Goal: Information Seeking & Learning: Learn about a topic

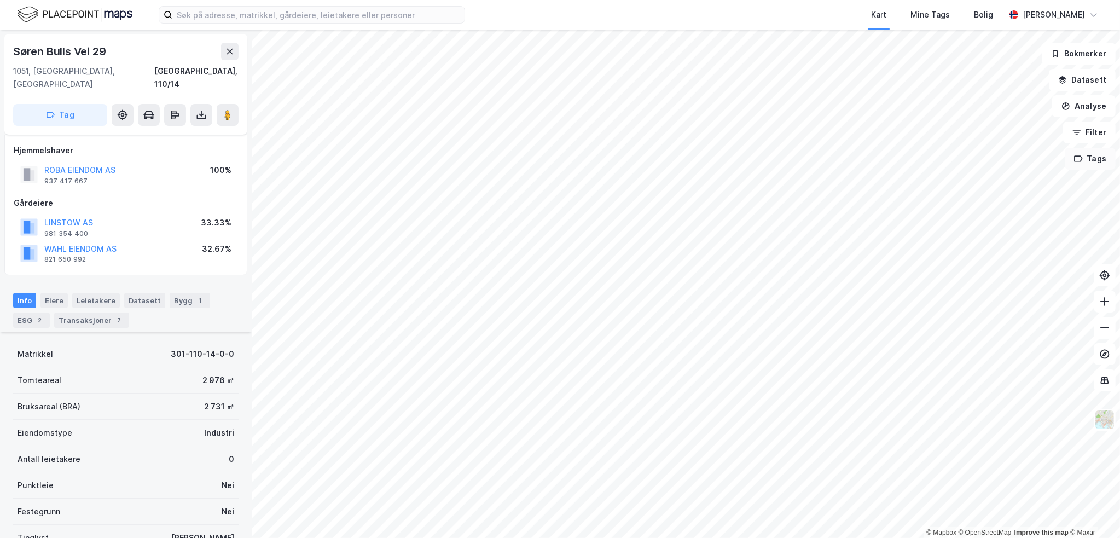
scroll to position [193, 0]
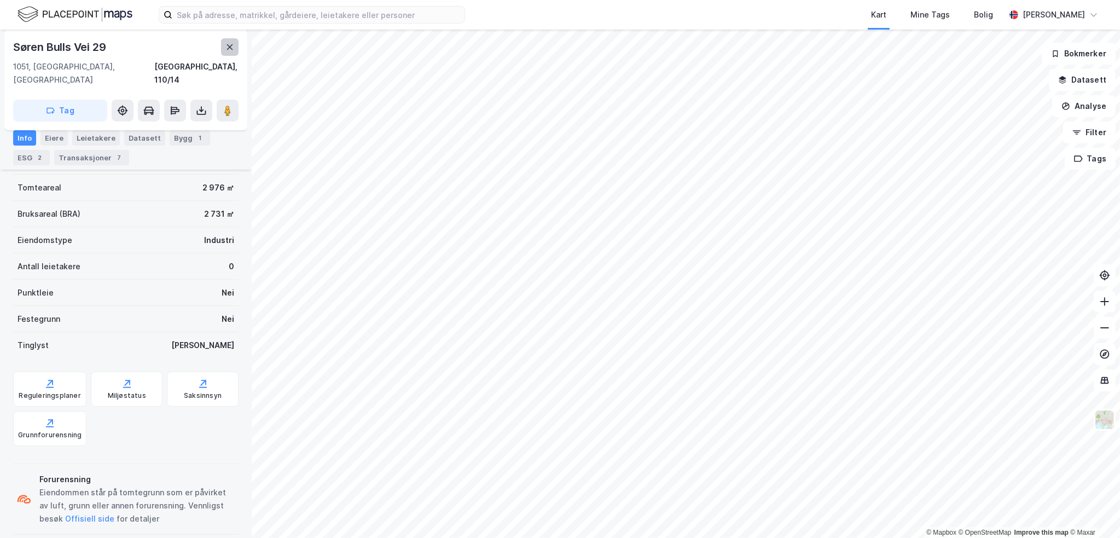
click at [232, 48] on icon at bounding box center [229, 47] width 9 height 9
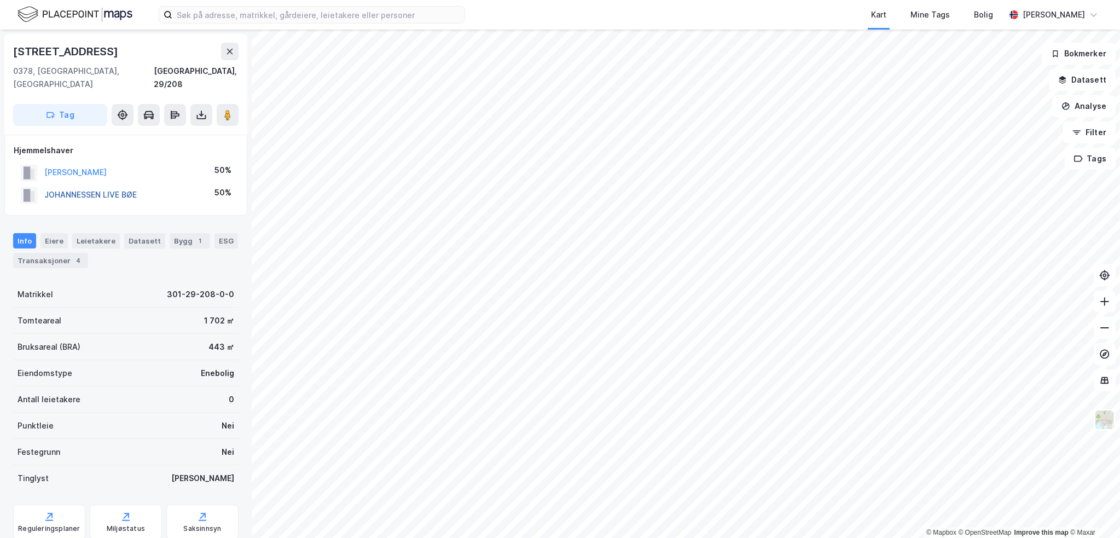
click at [0, 0] on button "JOHANNESSEN LIVE BØE" at bounding box center [0, 0] width 0 height 0
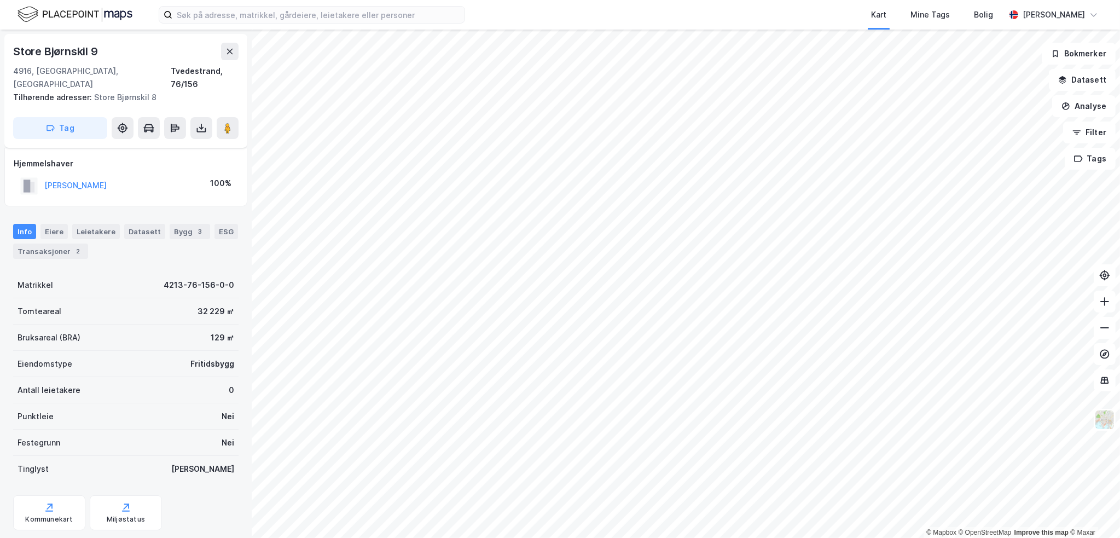
scroll to position [14, 0]
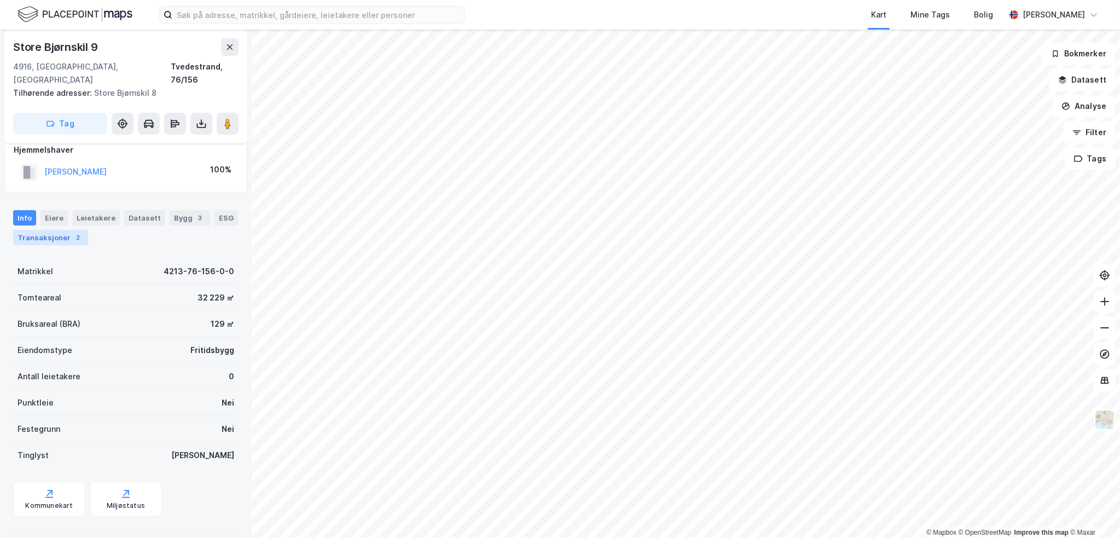
click at [62, 230] on div "Transaksjoner 2" at bounding box center [50, 237] width 75 height 15
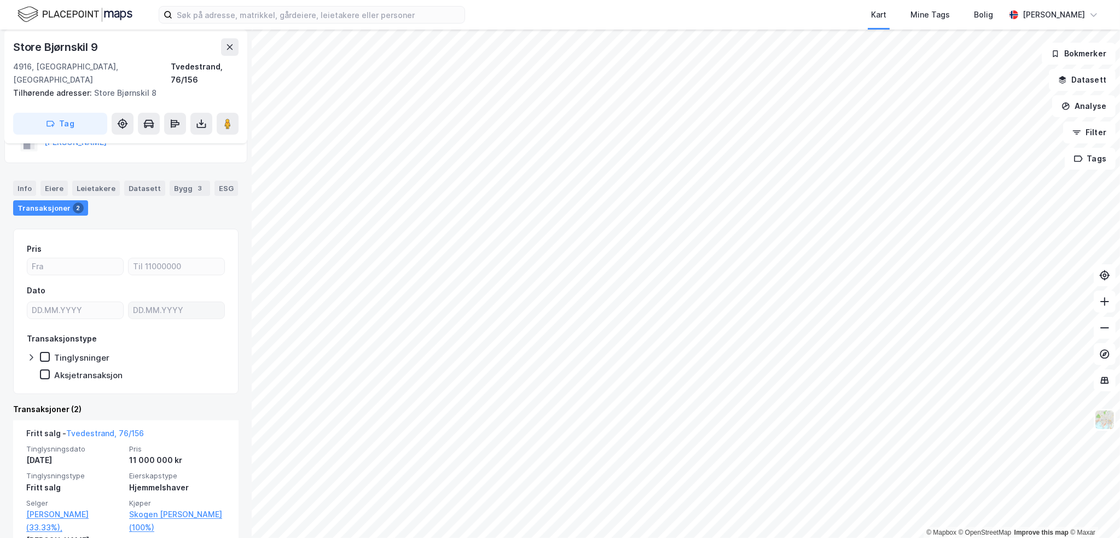
scroll to position [55, 0]
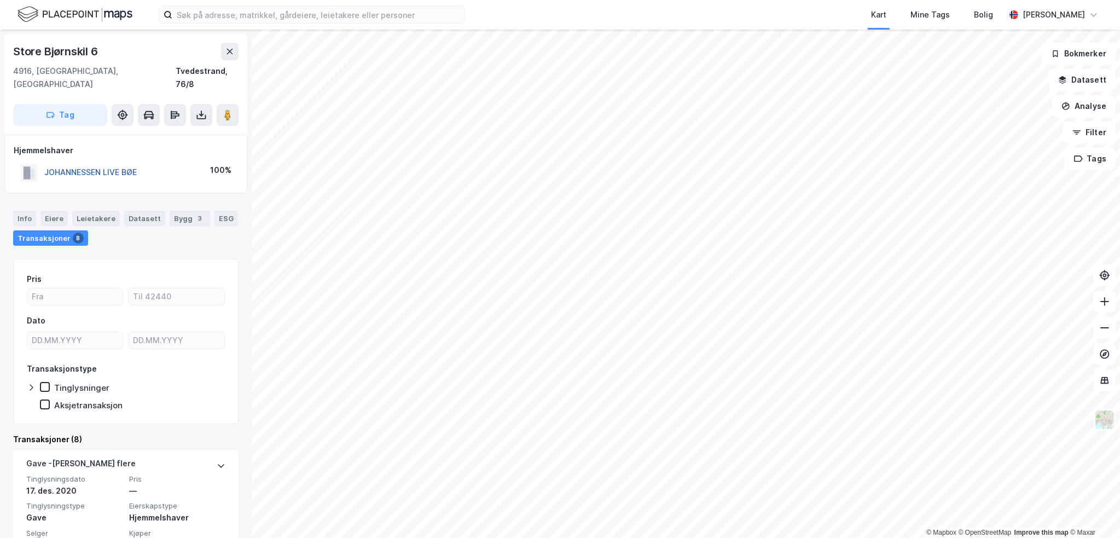
click at [0, 0] on button "JOHANNESSEN LIVE BØE" at bounding box center [0, 0] width 0 height 0
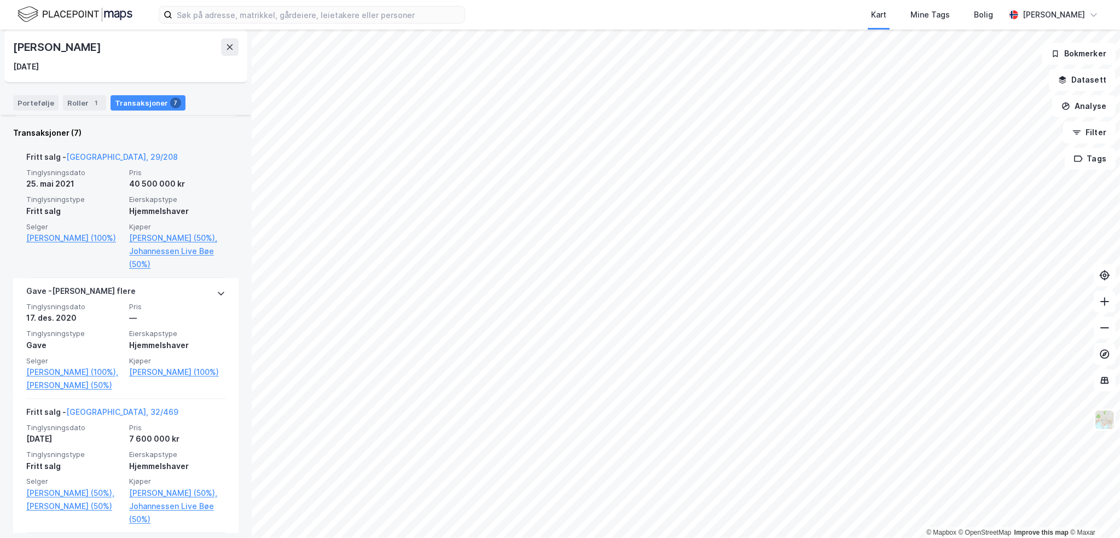
scroll to position [274, 0]
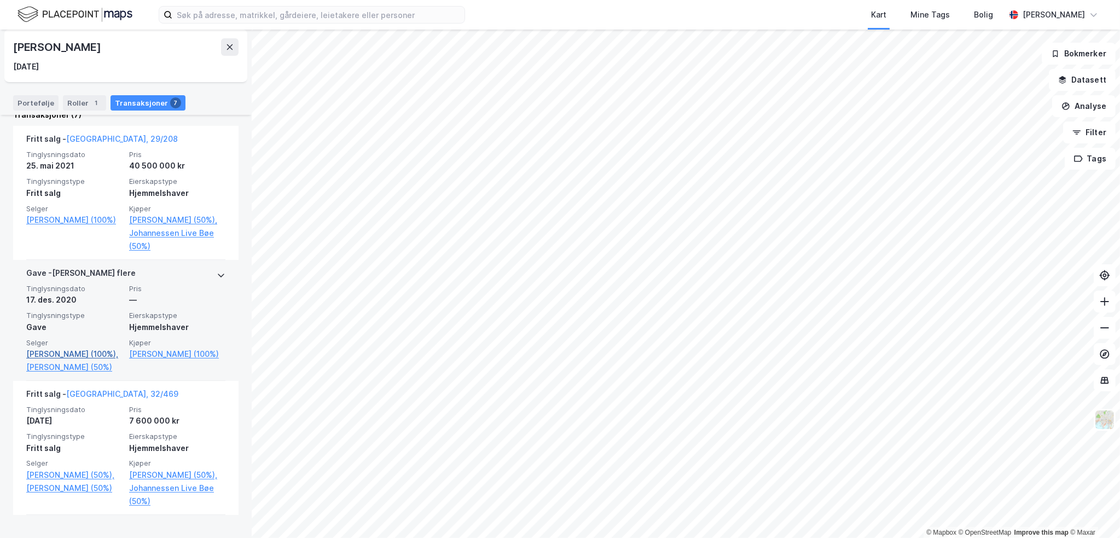
click at [61, 361] on link "[PERSON_NAME] (100%)," at bounding box center [74, 353] width 96 height 13
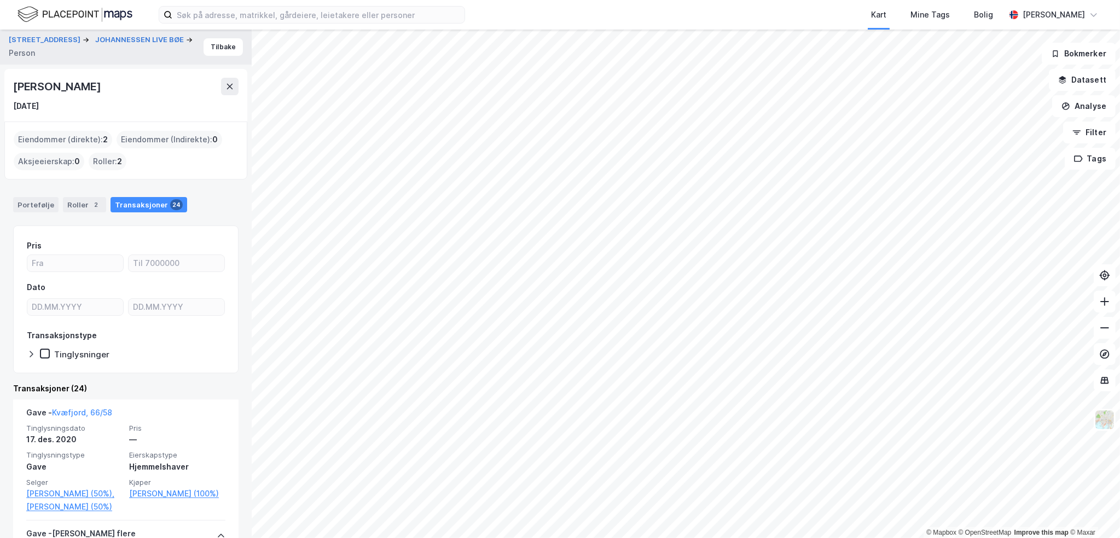
scroll to position [55, 0]
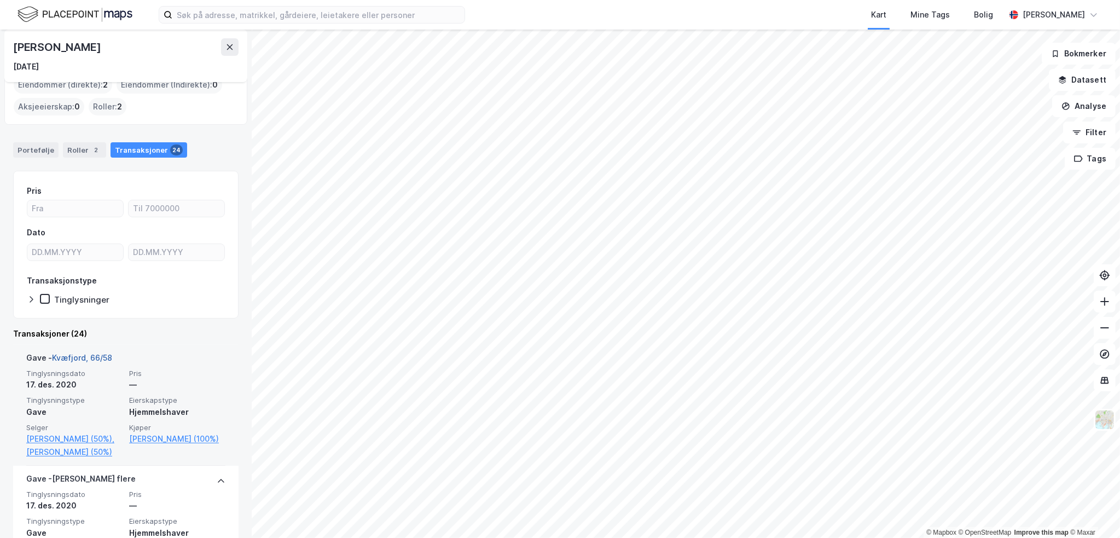
click at [106, 358] on link "Kvæfjord, 66/58" at bounding box center [82, 357] width 60 height 9
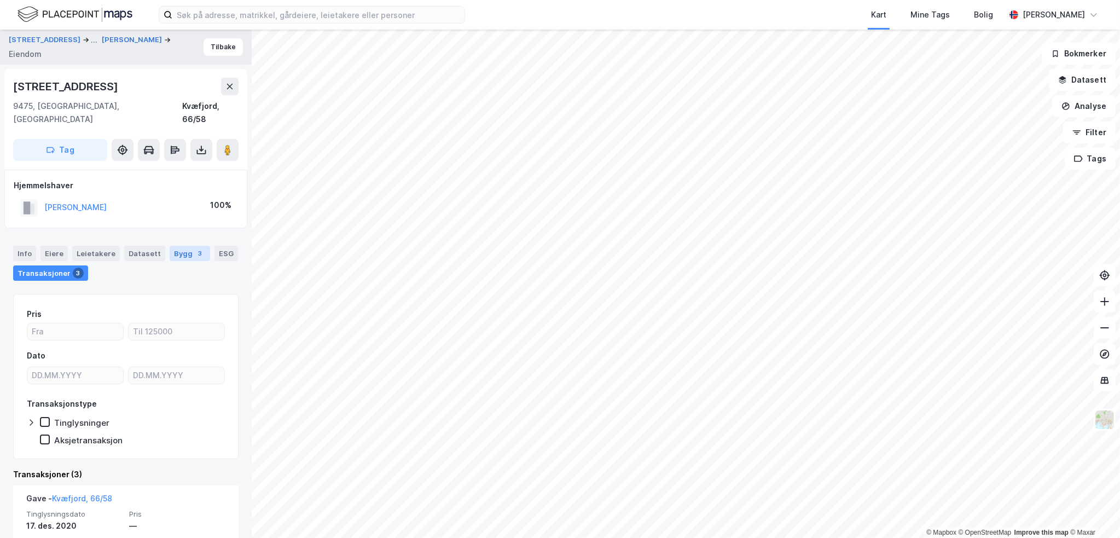
click at [195, 248] on div "3" at bounding box center [200, 253] width 11 height 11
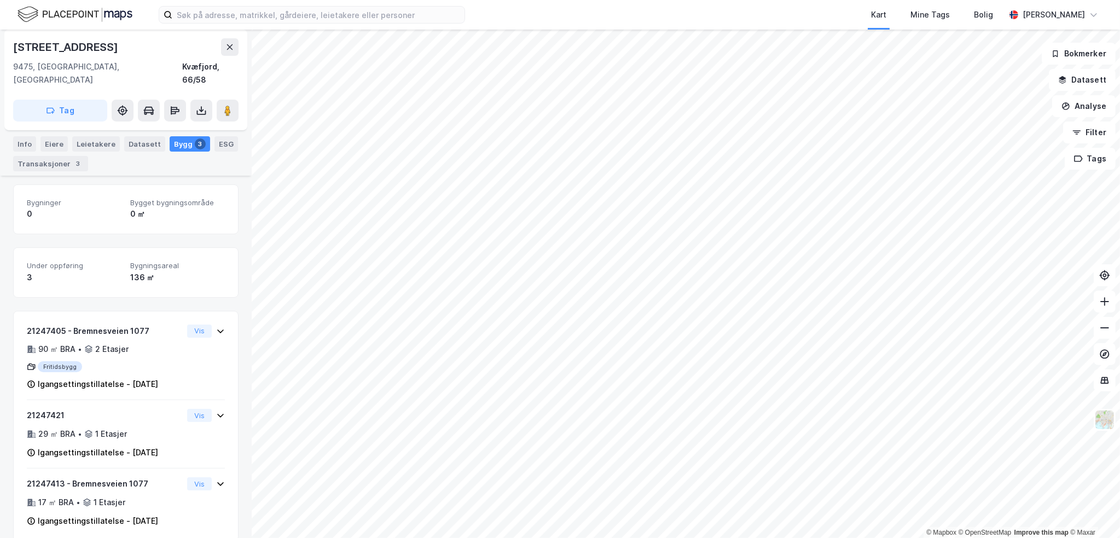
scroll to position [111, 0]
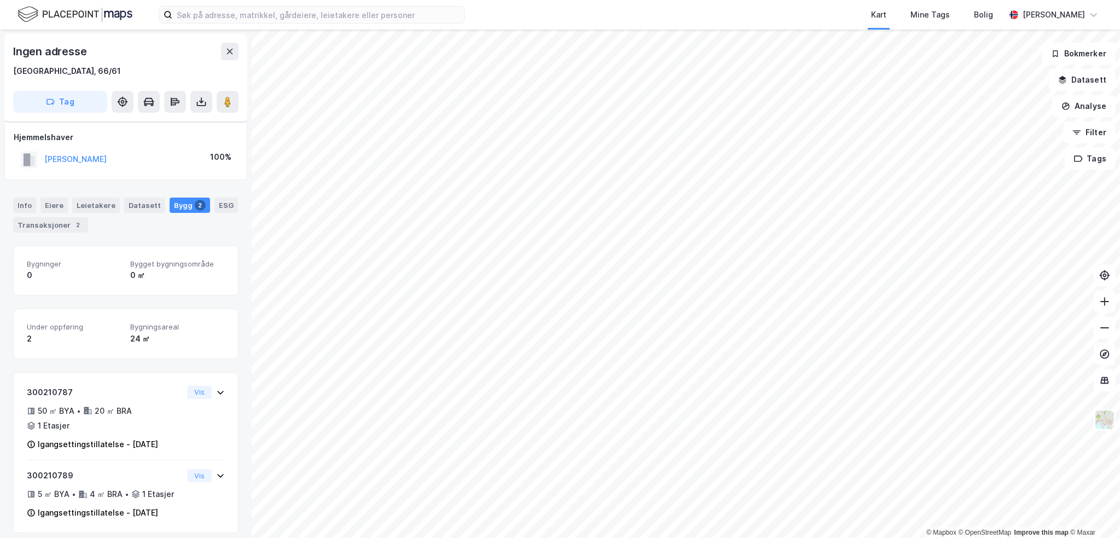
scroll to position [33, 0]
